Goal: Find specific page/section: Find specific page/section

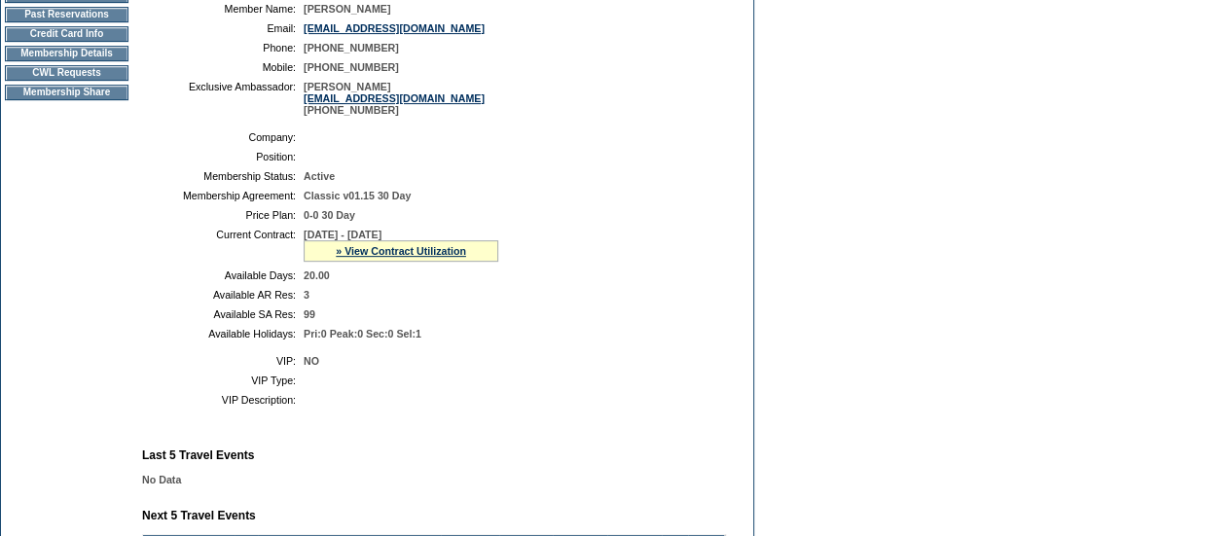
scroll to position [316, 0]
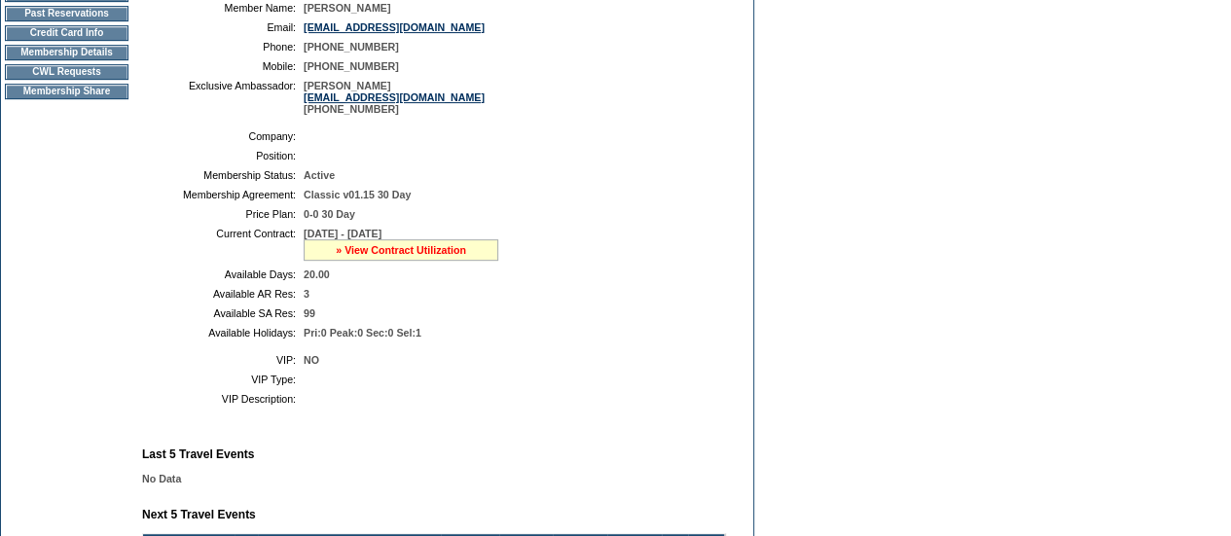
click at [417, 256] on link "» View Contract Utilization" at bounding box center [401, 250] width 130 height 12
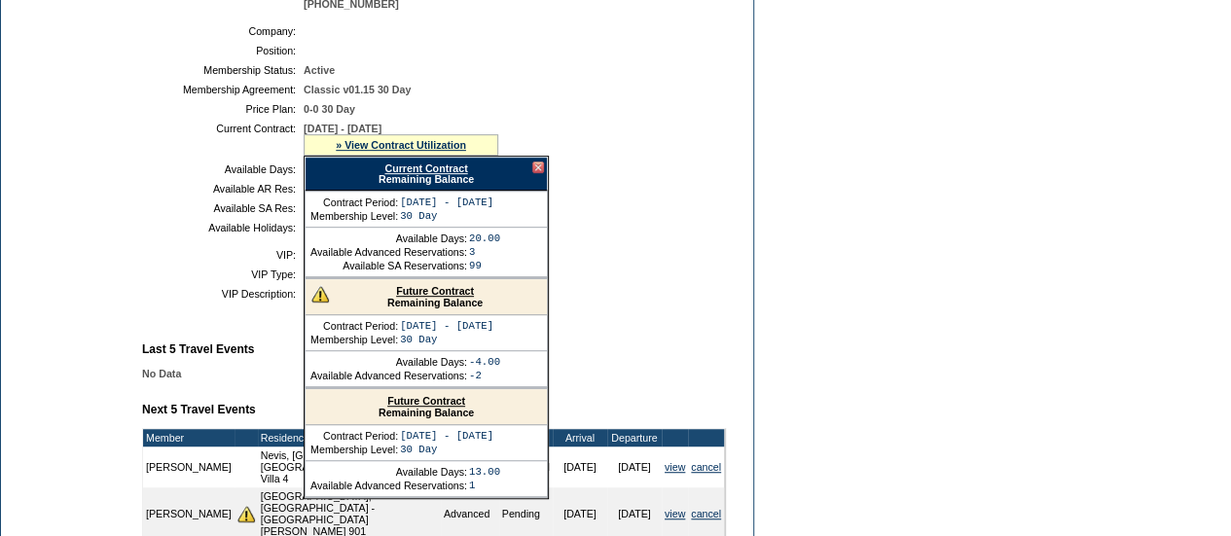
scroll to position [0, 0]
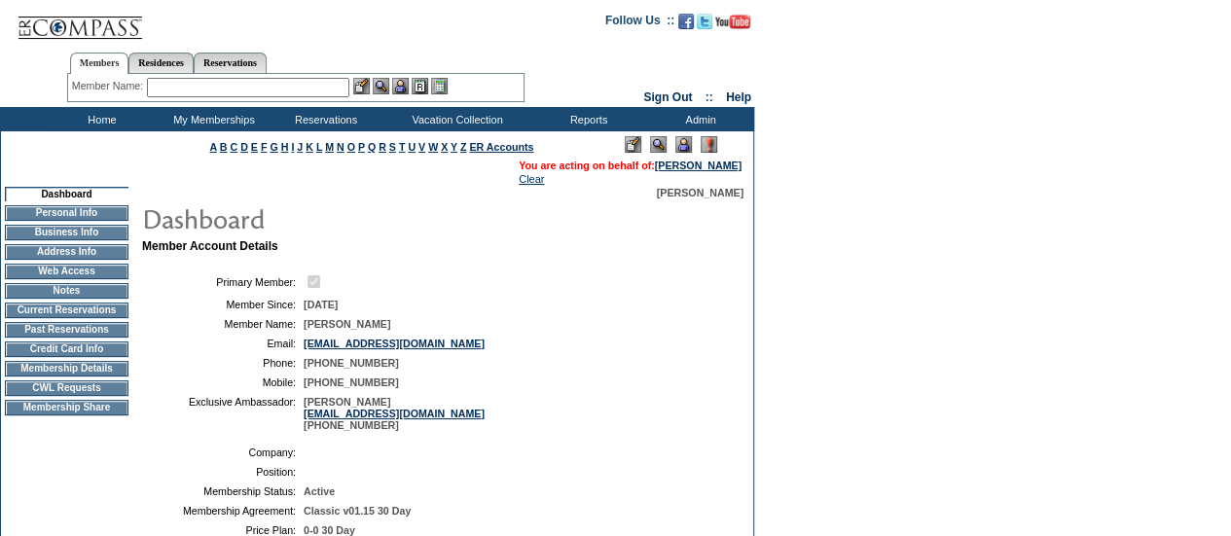
click at [290, 94] on input "text" at bounding box center [248, 87] width 202 height 19
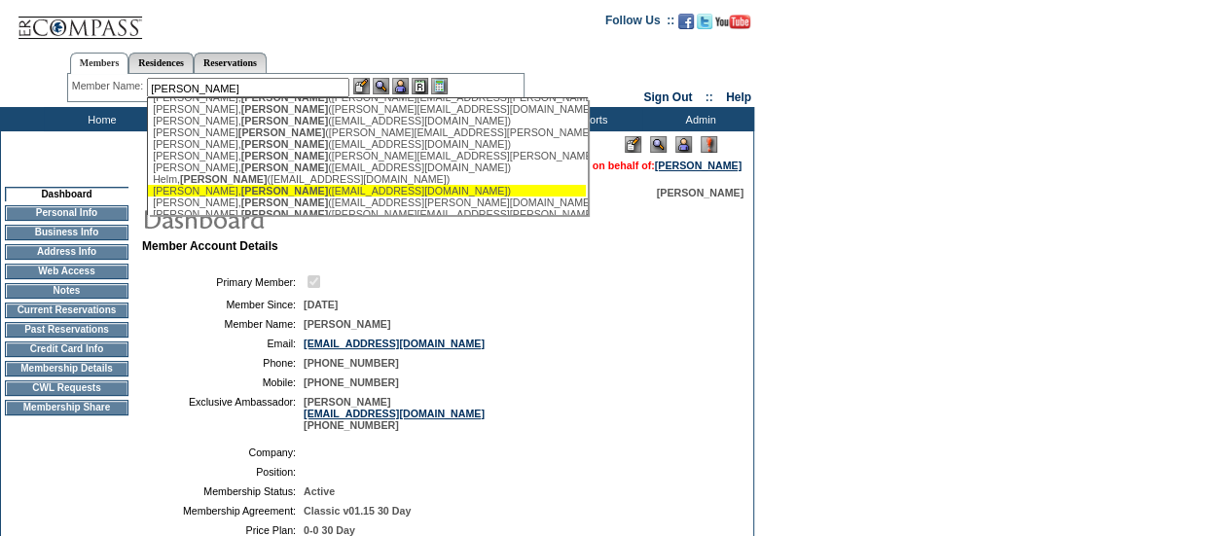
scroll to position [102, 0]
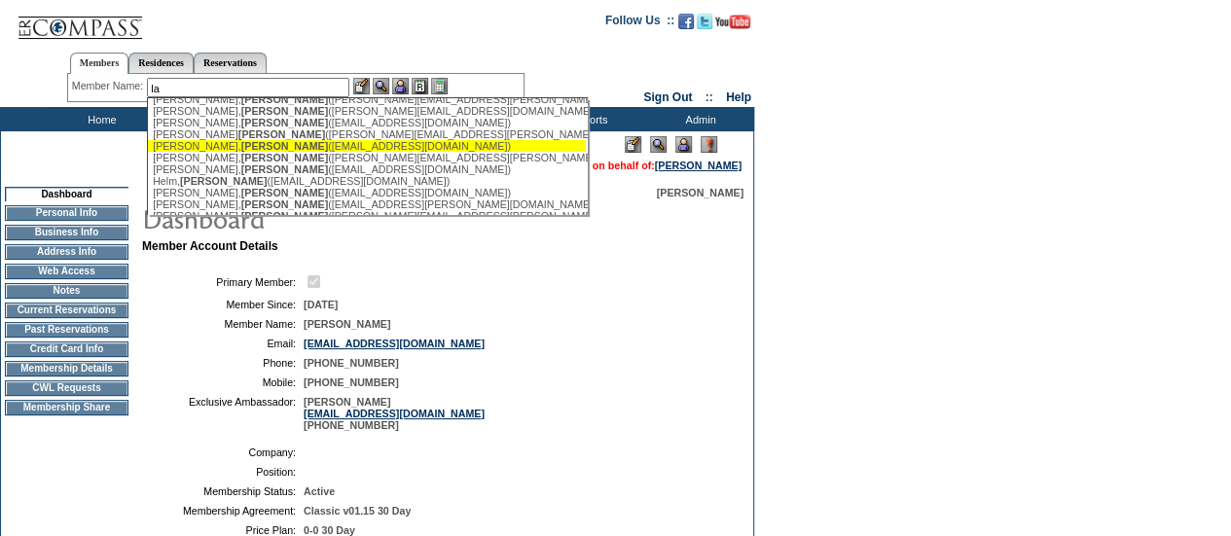
type input "l"
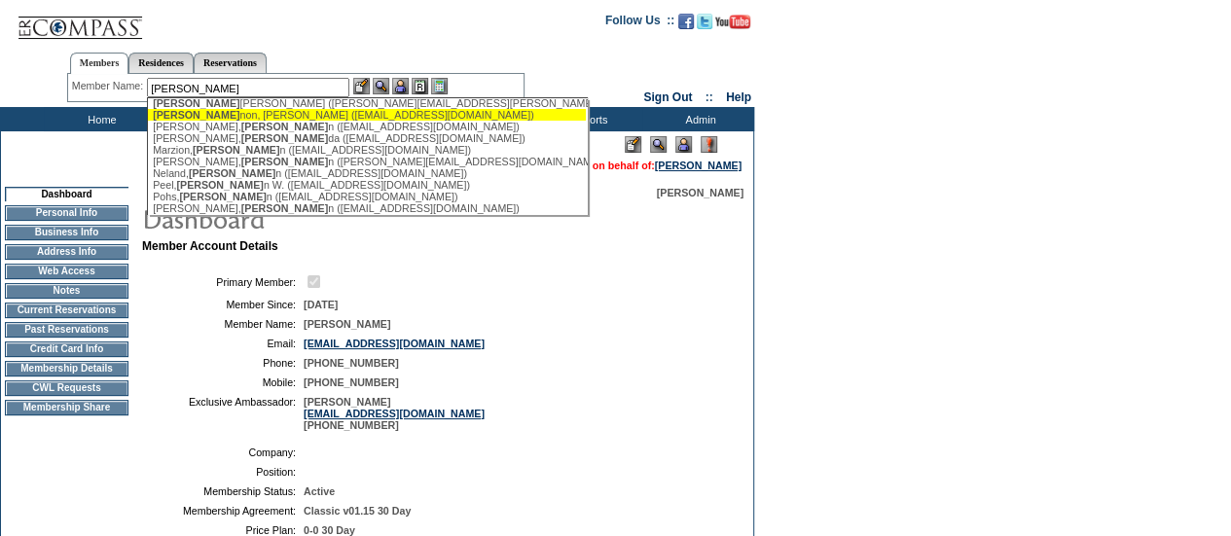
scroll to position [96, 0]
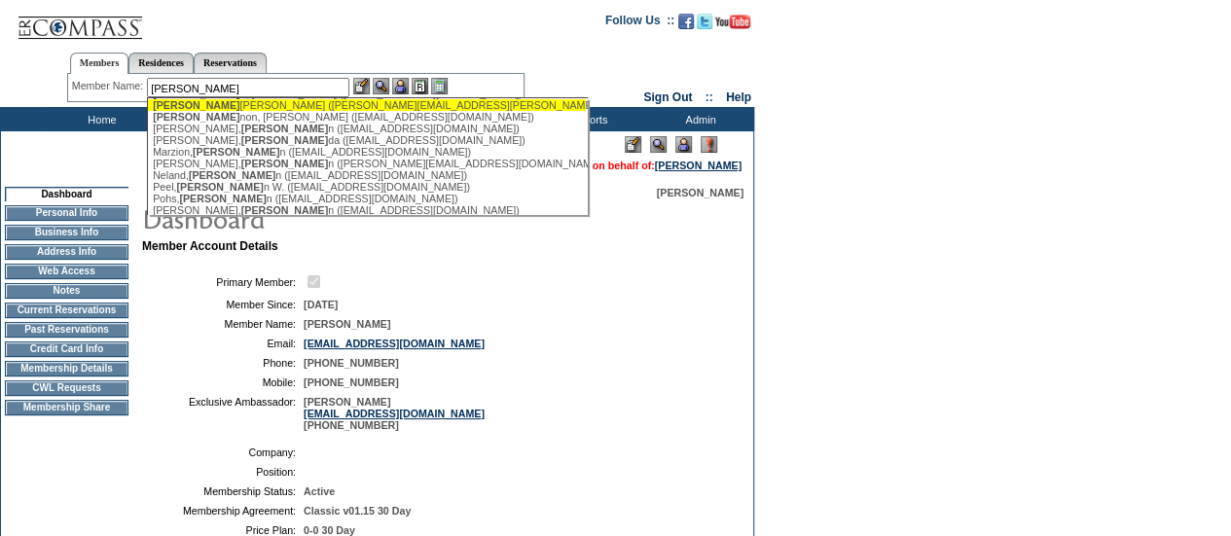
click at [200, 111] on div "Glen n Jr, Larry (larry.glenn@westworldtelecom.com)" at bounding box center [367, 105] width 428 height 12
type input "Glenn Jr, Larry (larry.glenn@westworldtelecom.com)"
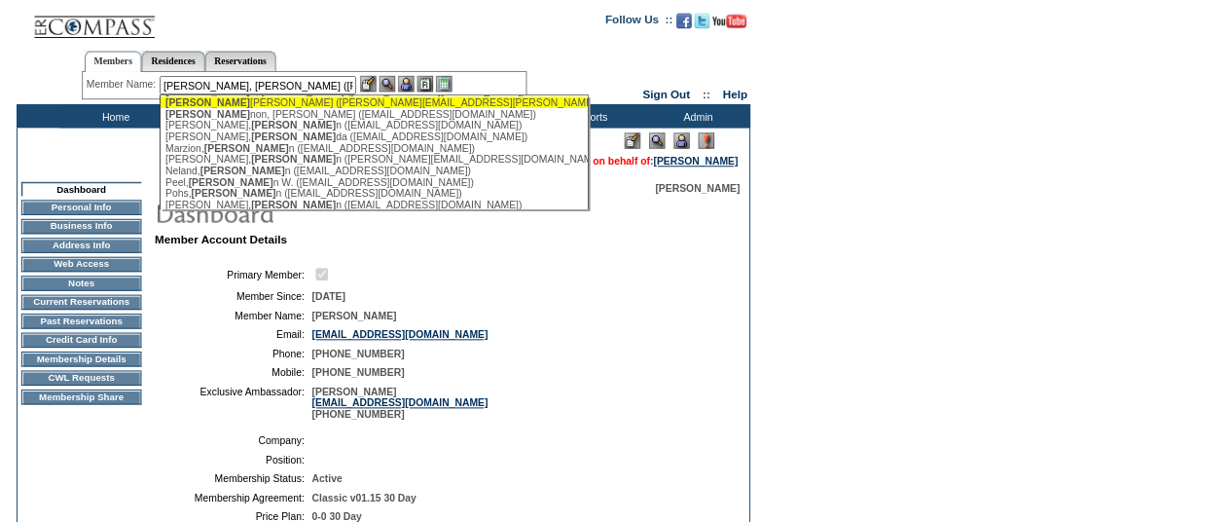
scroll to position [0, 0]
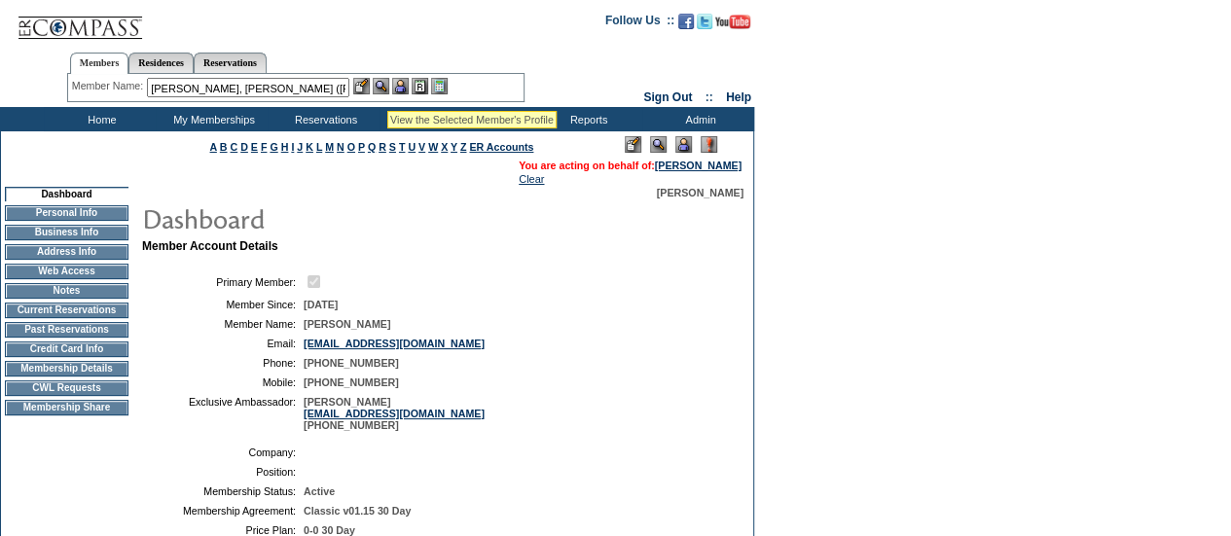
click at [387, 87] on img at bounding box center [381, 86] width 17 height 17
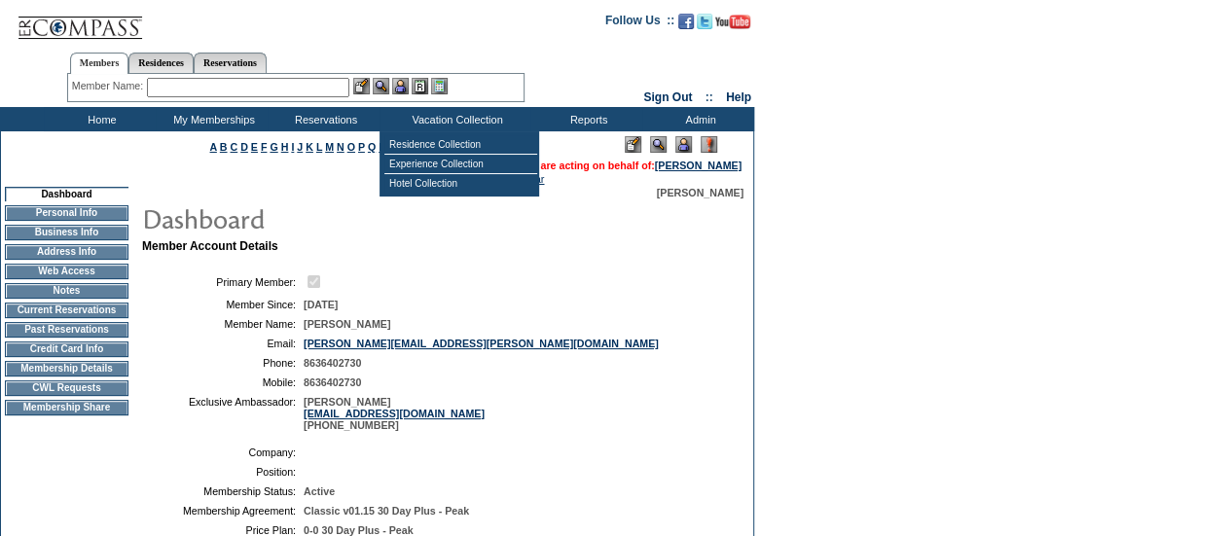
click at [683, 147] on img at bounding box center [683, 144] width 17 height 17
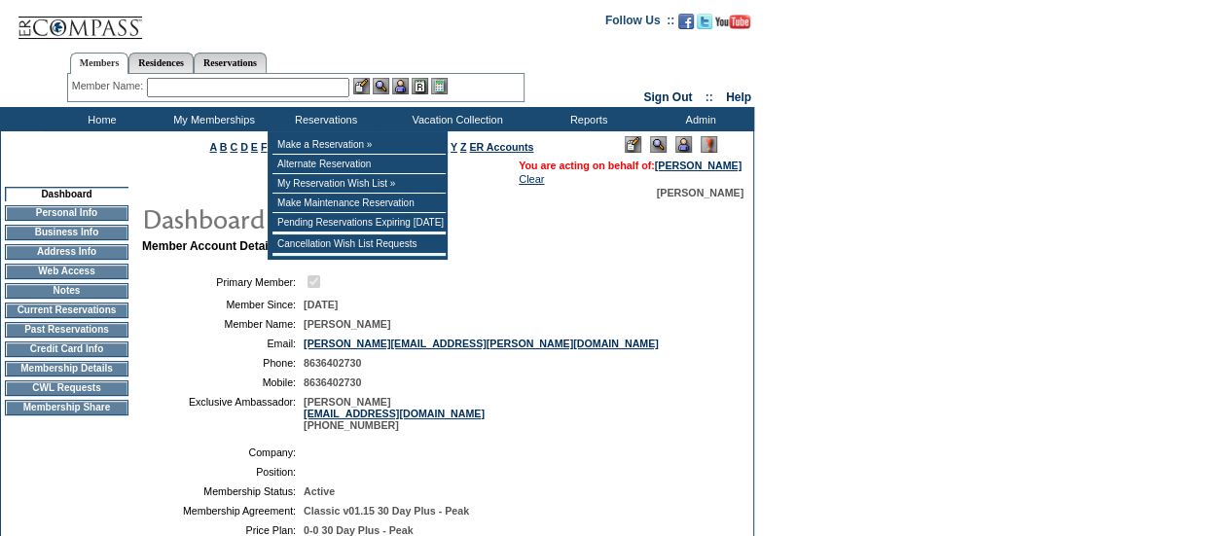
click at [272, 91] on input "text" at bounding box center [248, 87] width 202 height 19
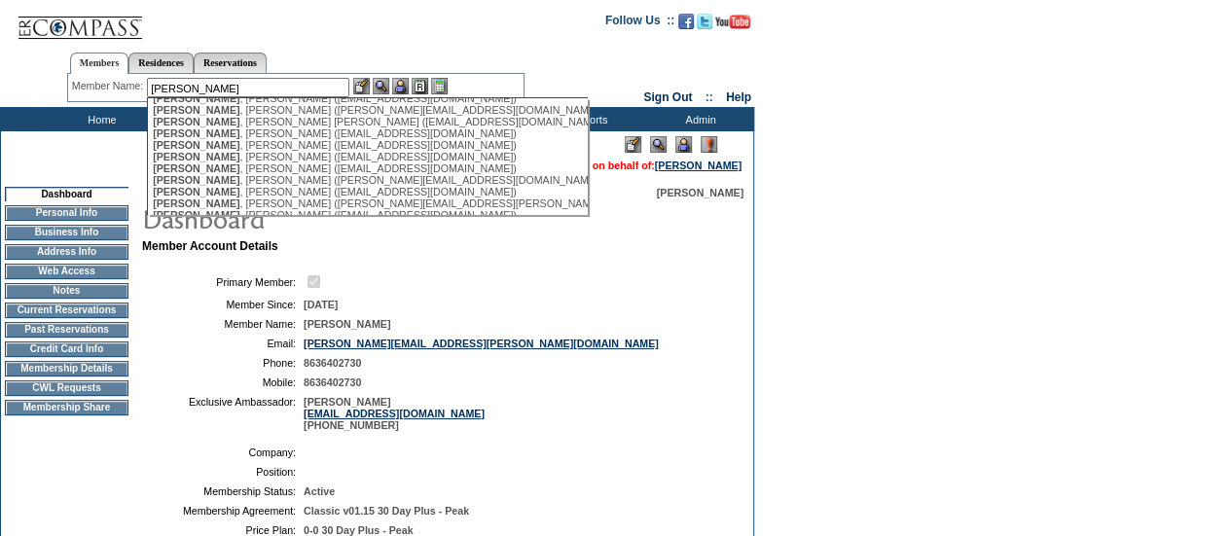
scroll to position [280, 0]
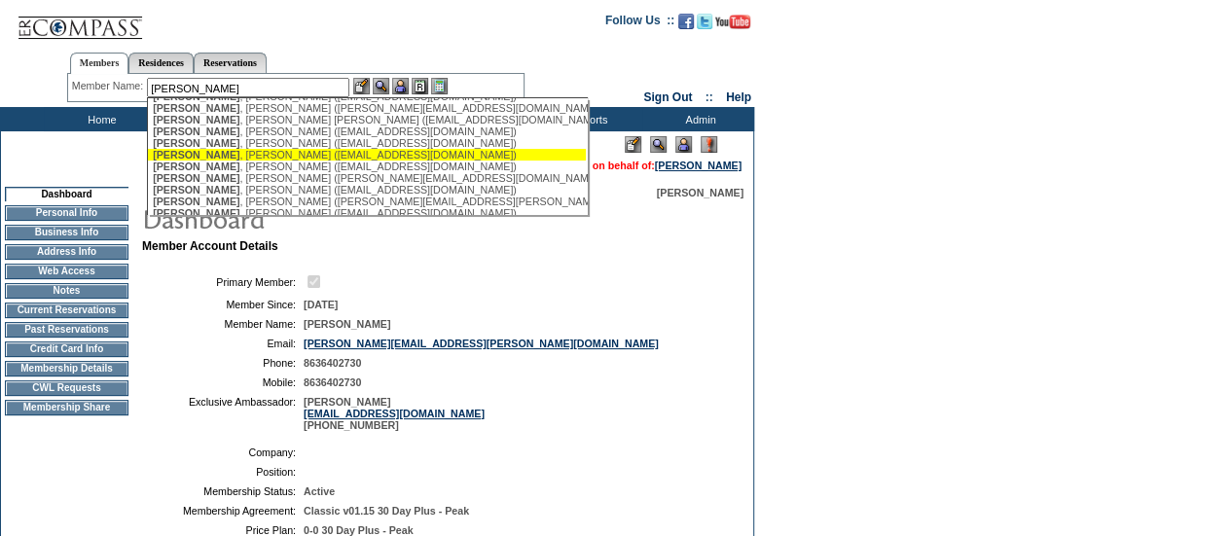
click at [242, 161] on div "[PERSON_NAME] ([EMAIL_ADDRESS][DOMAIN_NAME])" at bounding box center [367, 155] width 428 height 12
type input "[PERSON_NAME] ([EMAIL_ADDRESS][DOMAIN_NAME])"
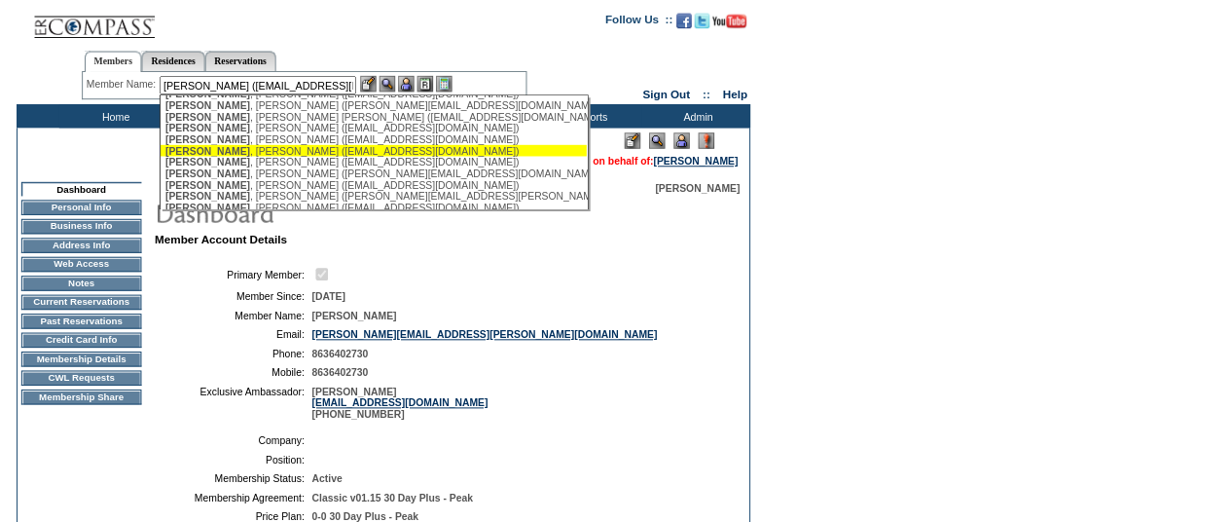
scroll to position [0, 0]
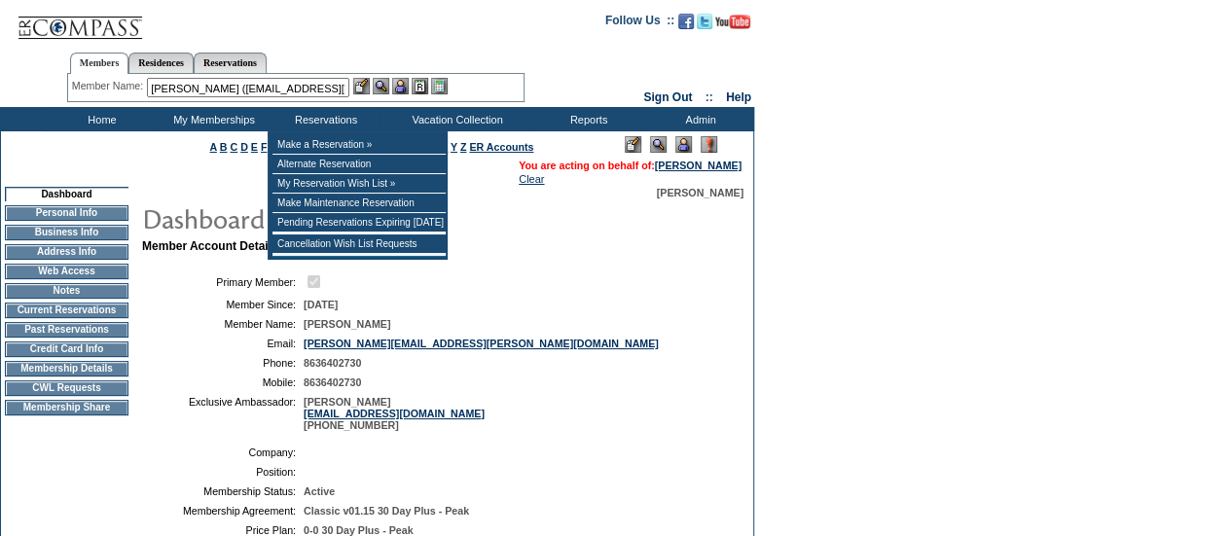
click at [378, 83] on img at bounding box center [381, 86] width 17 height 17
